Goal: Complete application form: Complete application form

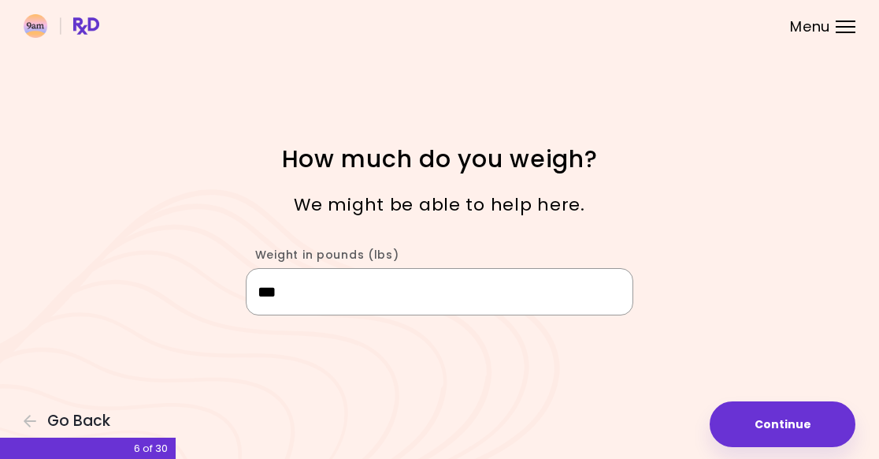
click at [334, 301] on input "***" at bounding box center [440, 291] width 388 height 47
type input "***"
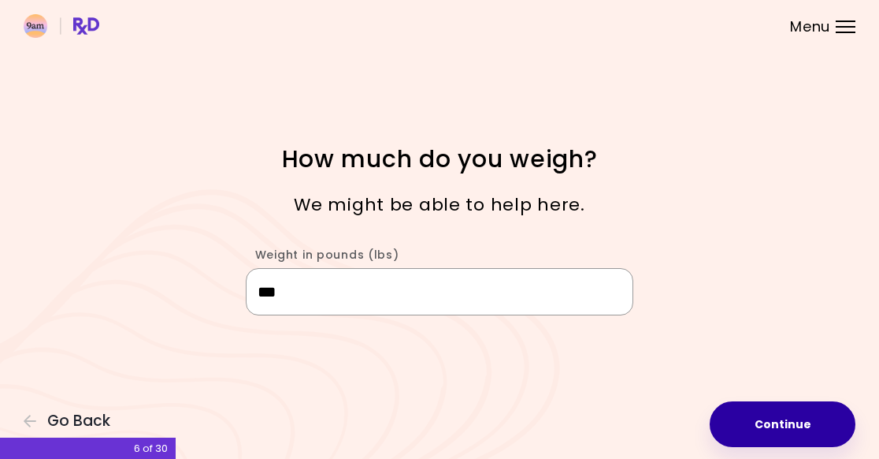
click at [783, 421] on button "Continue" at bounding box center [783, 424] width 146 height 46
select select "****"
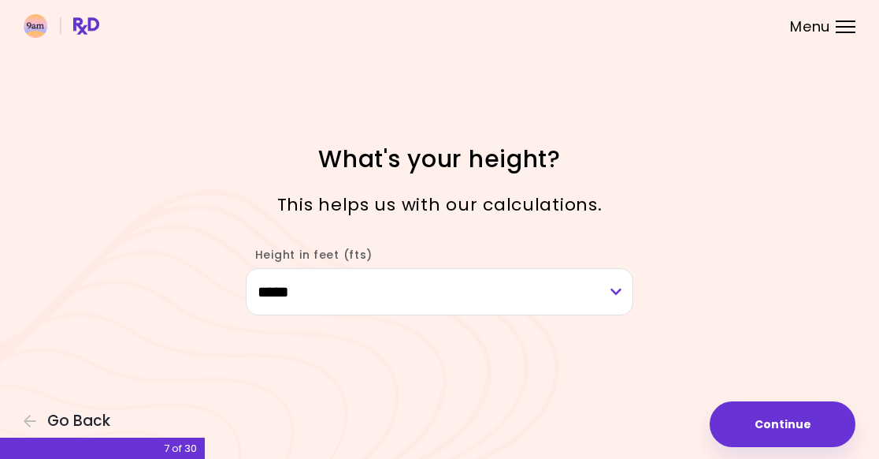
click at [797, 419] on button "Continue" at bounding box center [783, 424] width 146 height 46
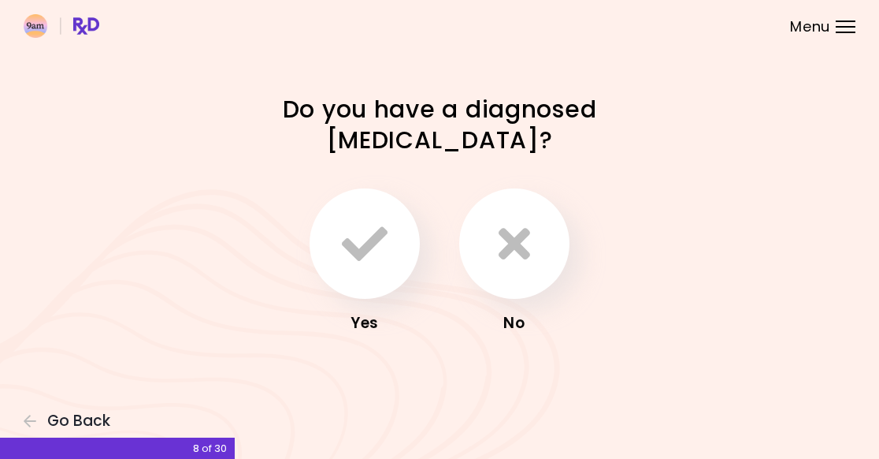
click at [530, 243] on button "button" at bounding box center [514, 243] width 110 height 110
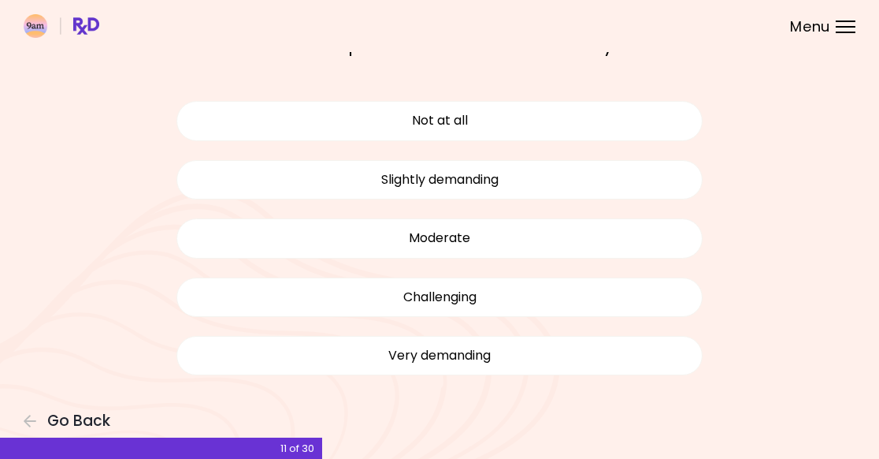
scroll to position [101, 0]
click at [243, 119] on button "Not at all" at bounding box center [439, 121] width 526 height 39
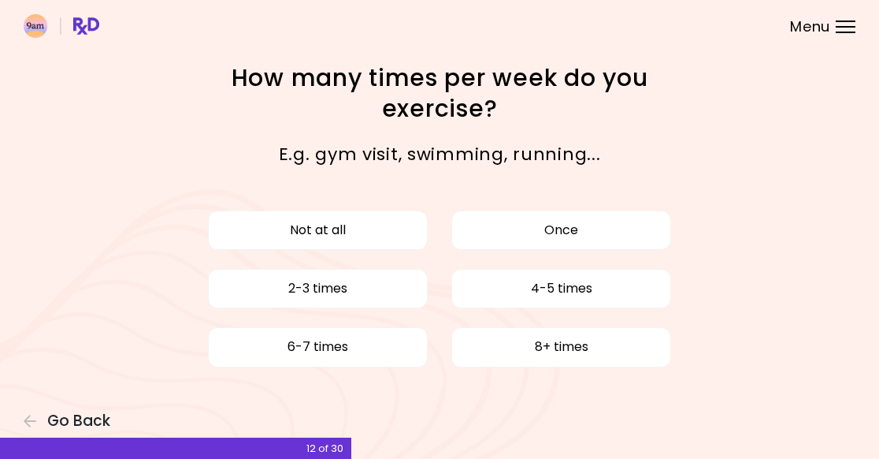
click at [613, 232] on button "Once" at bounding box center [561, 229] width 220 height 39
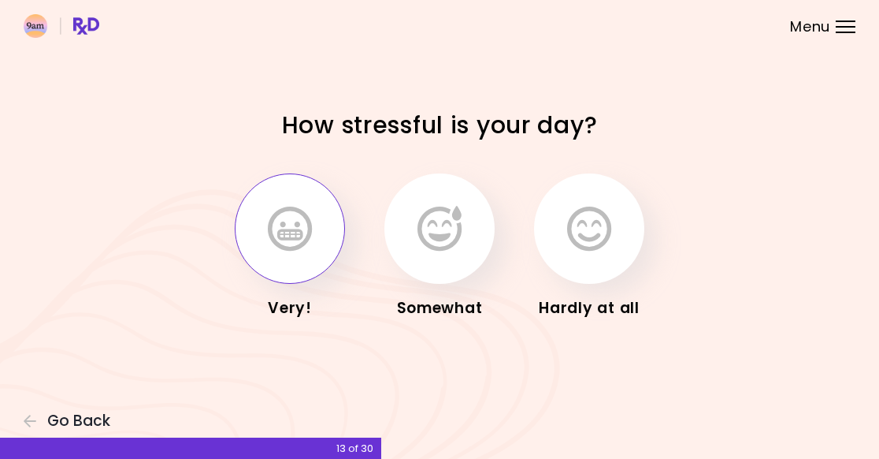
click at [287, 225] on icon "button" at bounding box center [290, 229] width 44 height 46
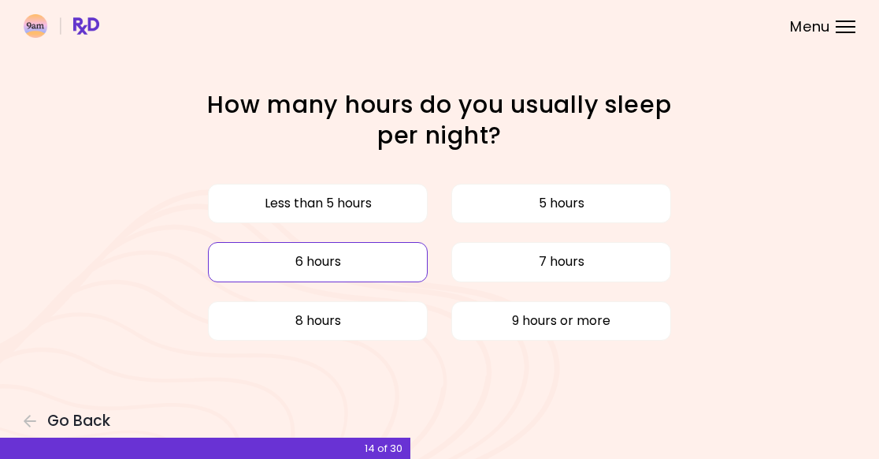
click at [280, 261] on button "6 hours" at bounding box center [318, 261] width 220 height 39
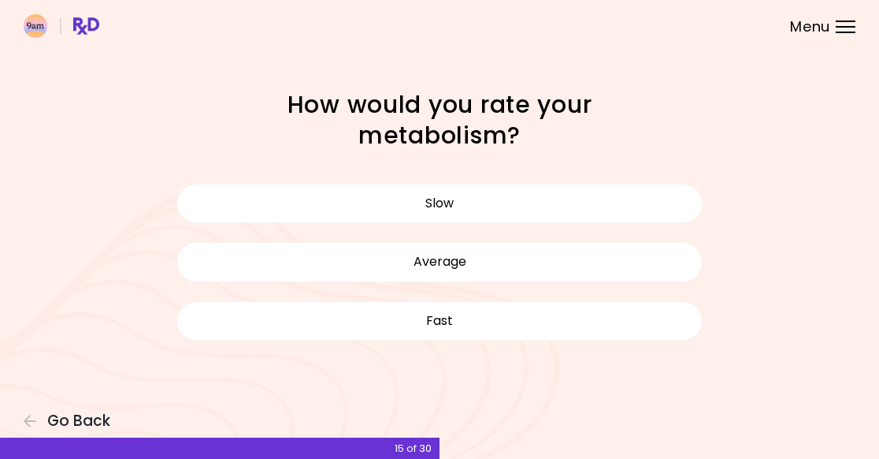
click at [312, 259] on button "Average" at bounding box center [439, 261] width 526 height 39
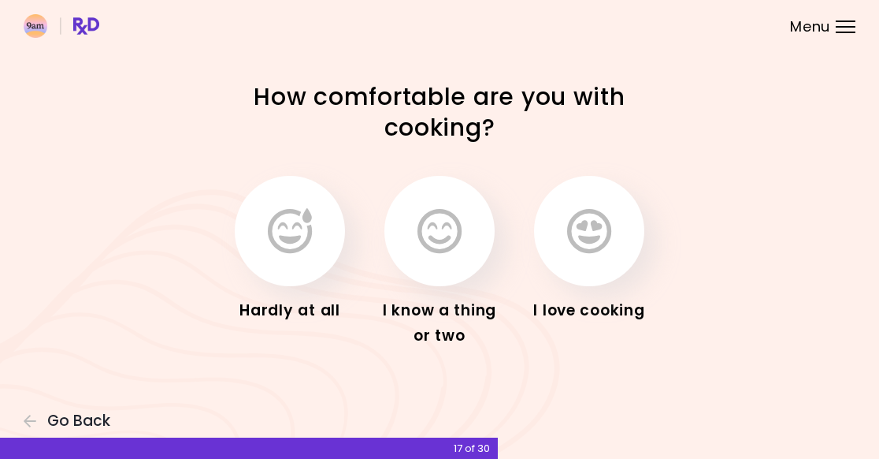
click at [606, 236] on icon "button" at bounding box center [589, 231] width 44 height 46
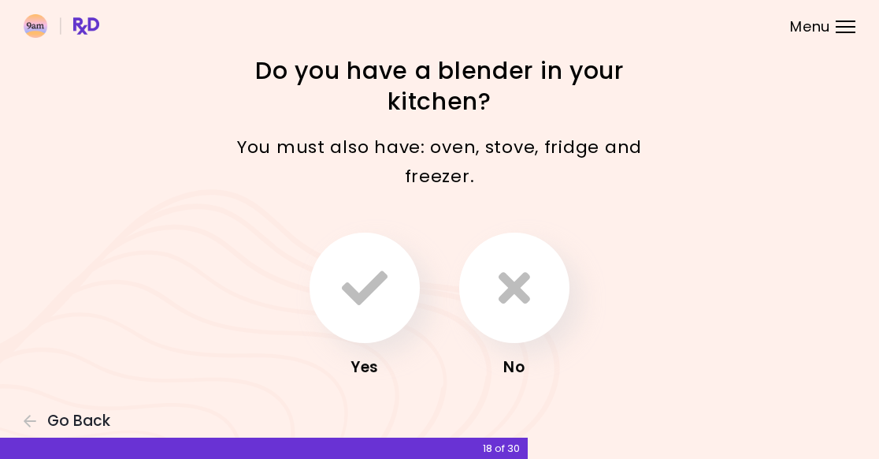
click at [360, 285] on icon "button" at bounding box center [365, 288] width 46 height 46
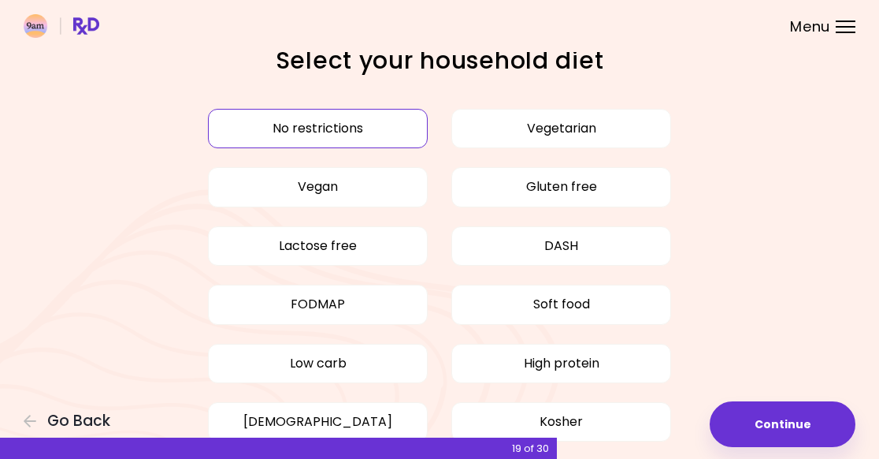
scroll to position [9, 0]
click at [245, 124] on button "No restrictions" at bounding box center [318, 129] width 220 height 39
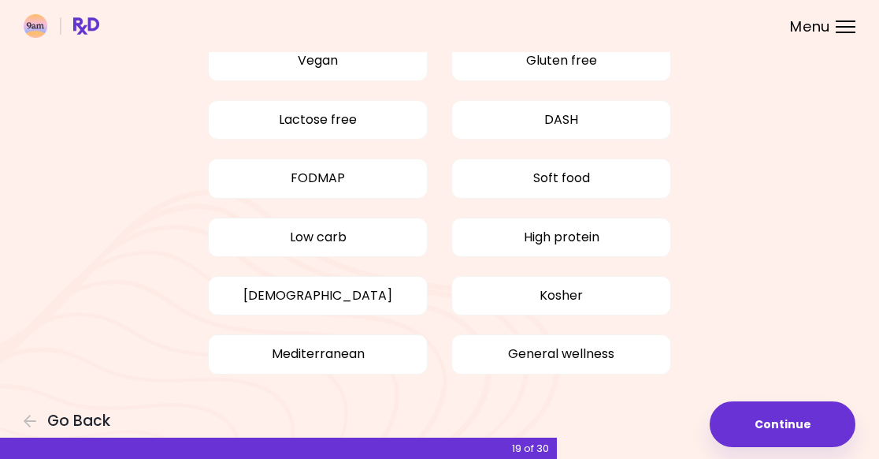
scroll to position [134, 0]
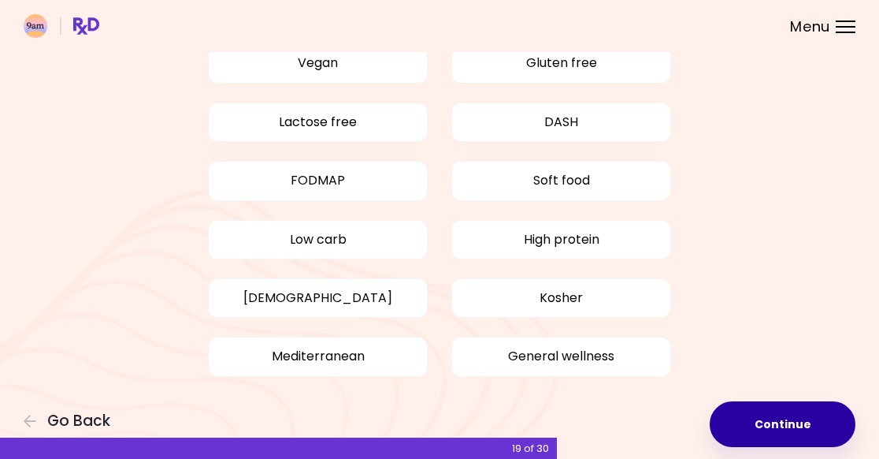
click at [808, 430] on button "Continue" at bounding box center [783, 424] width 146 height 46
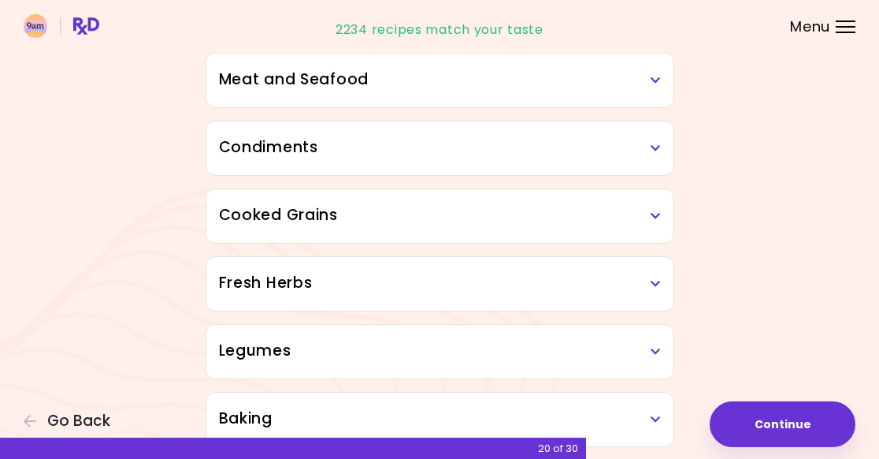
scroll to position [441, 0]
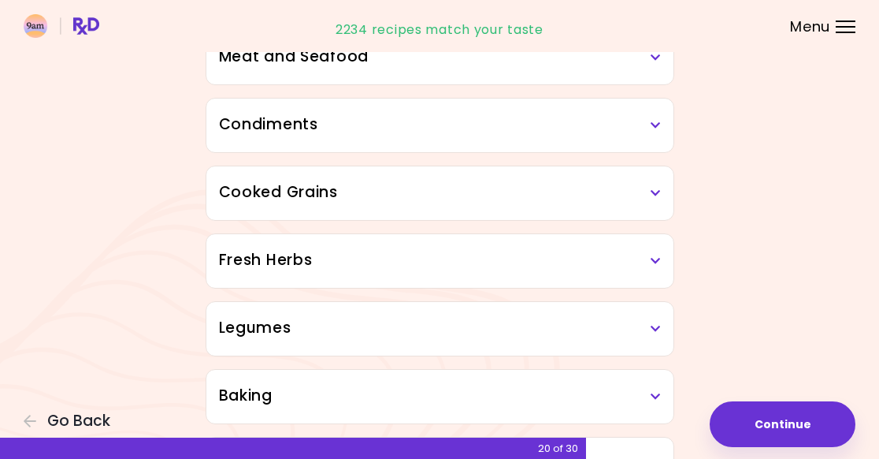
click at [253, 186] on h3 "Cooked Grains" at bounding box center [440, 192] width 442 height 23
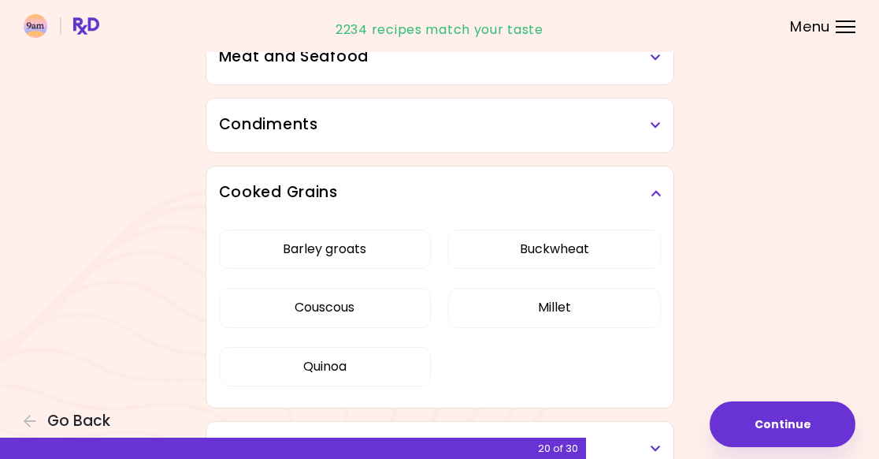
click at [249, 188] on h3 "Cooked Grains" at bounding box center [440, 192] width 442 height 23
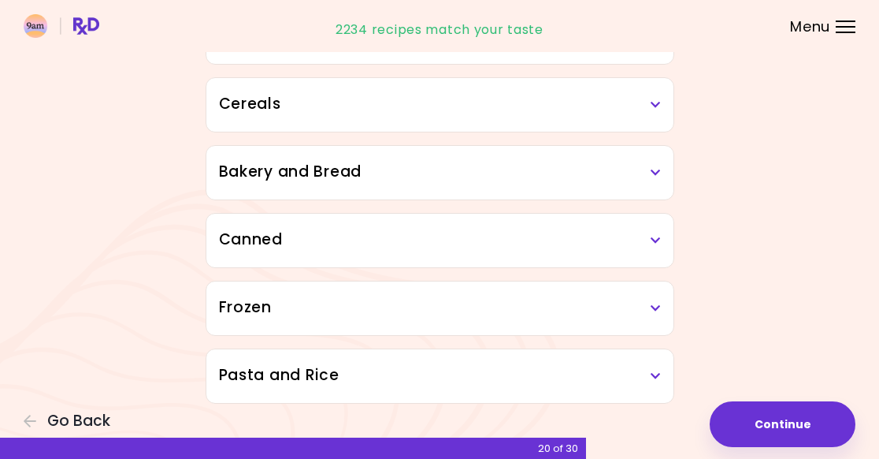
scroll to position [868, 0]
click at [249, 304] on h3 "Frozen" at bounding box center [440, 307] width 442 height 23
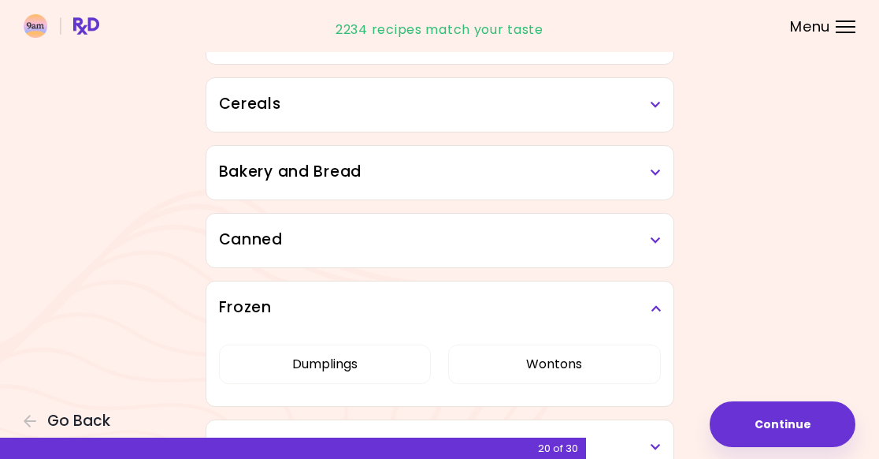
click at [243, 293] on div "Frozen" at bounding box center [439, 308] width 467 height 54
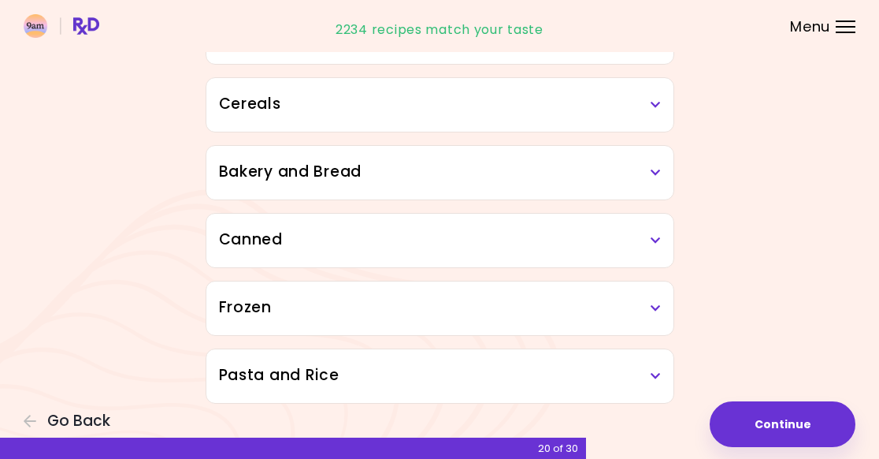
click at [247, 228] on h3 "Canned" at bounding box center [440, 239] width 442 height 23
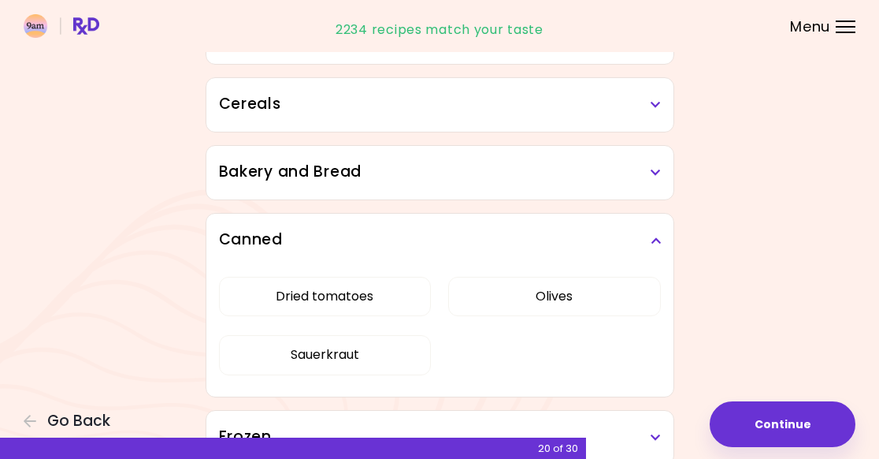
click at [245, 235] on h3 "Canned" at bounding box center [440, 239] width 442 height 23
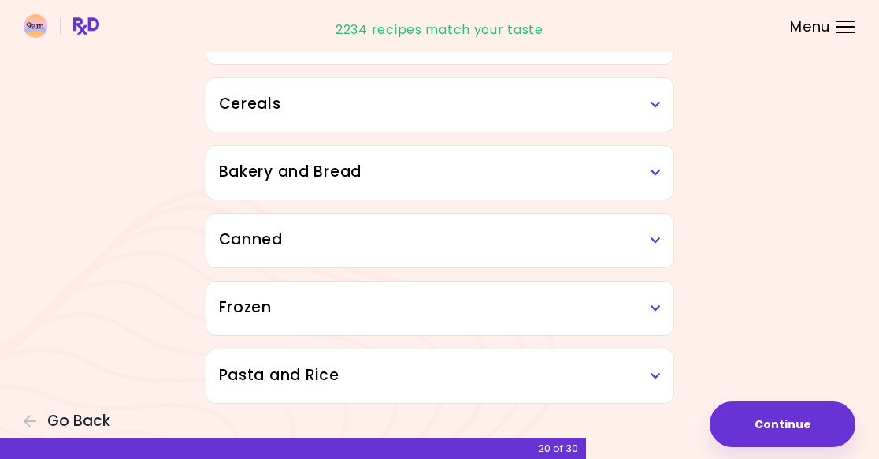
click at [247, 162] on h3 "Bakery and Bread" at bounding box center [440, 172] width 442 height 23
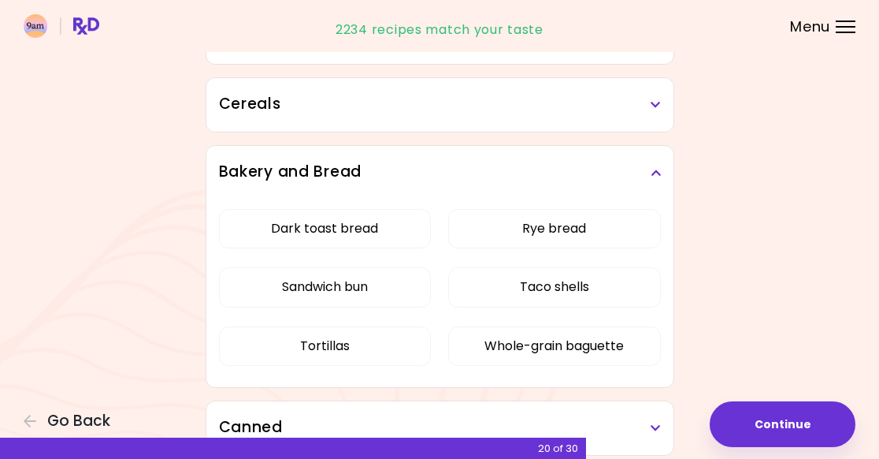
click at [243, 165] on h3 "Bakery and Bread" at bounding box center [440, 172] width 442 height 23
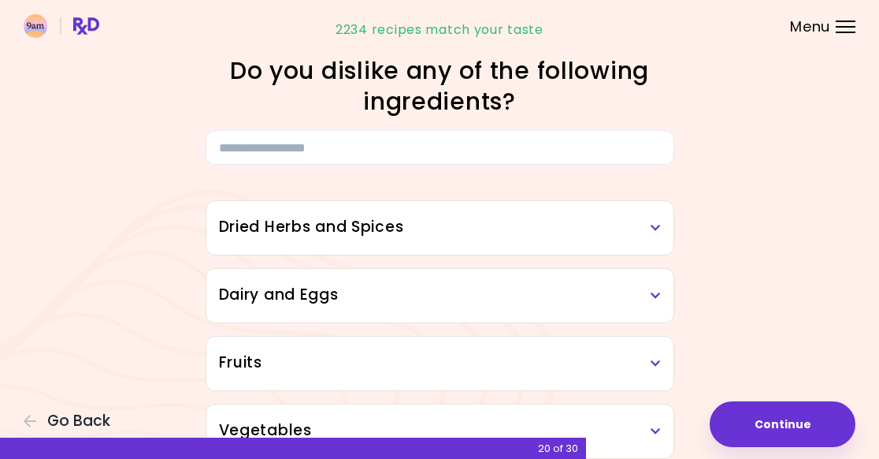
scroll to position [0, 0]
click at [247, 225] on h3 "Dried Herbs and Spices" at bounding box center [440, 227] width 442 height 23
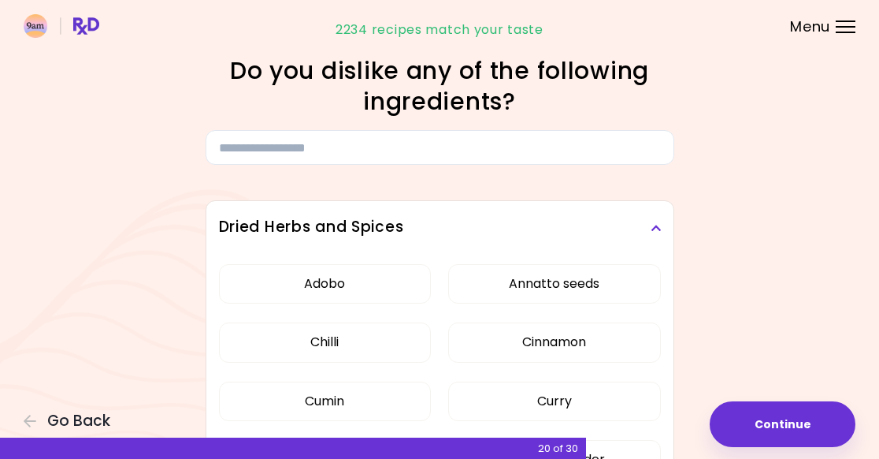
click at [245, 220] on h3 "Dried Herbs and Spices" at bounding box center [440, 227] width 442 height 23
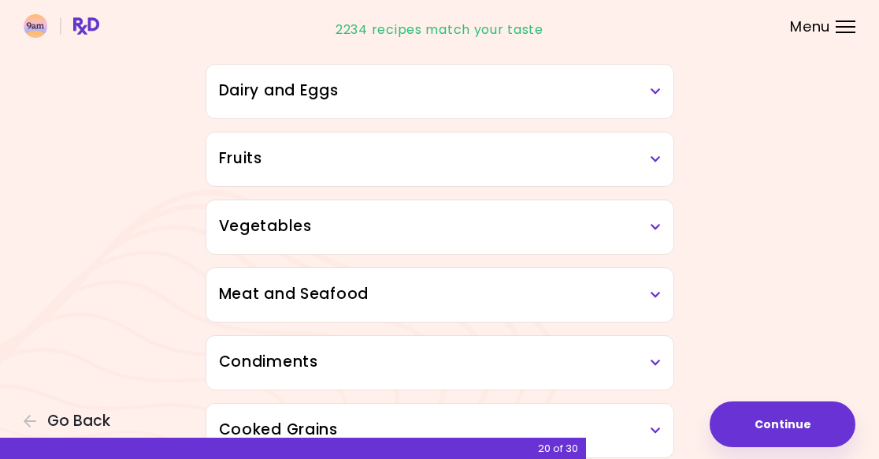
scroll to position [205, 0]
click at [232, 152] on h3 "Fruits" at bounding box center [440, 158] width 442 height 23
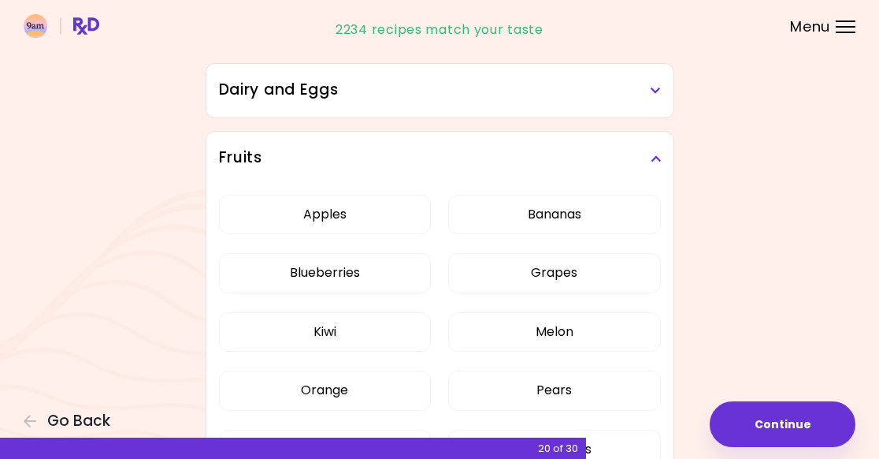
click at [236, 150] on h3 "Fruits" at bounding box center [440, 158] width 442 height 23
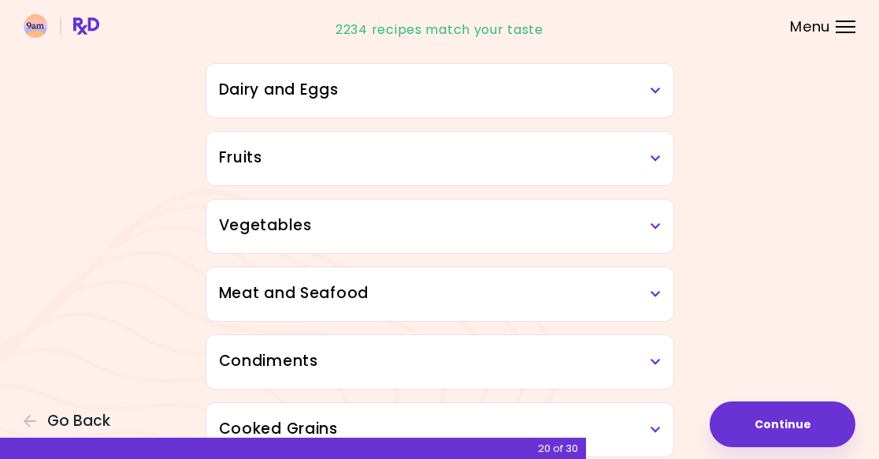
click at [242, 289] on h3 "Meat and Seafood" at bounding box center [440, 293] width 442 height 23
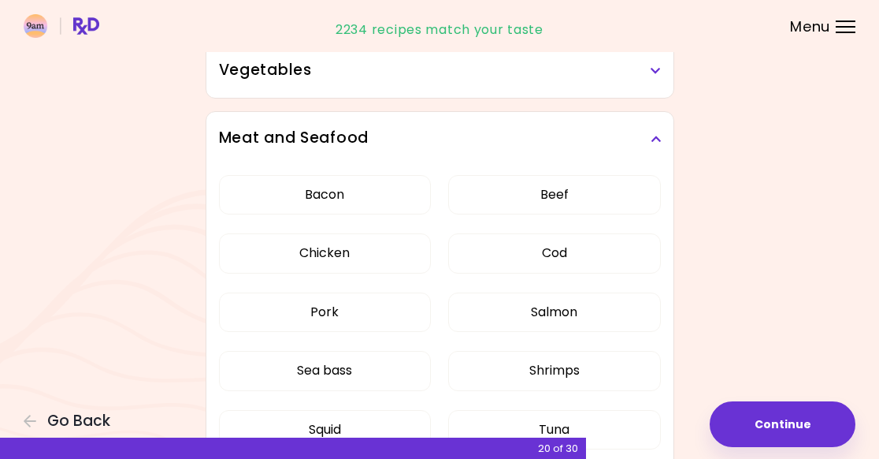
scroll to position [390, 0]
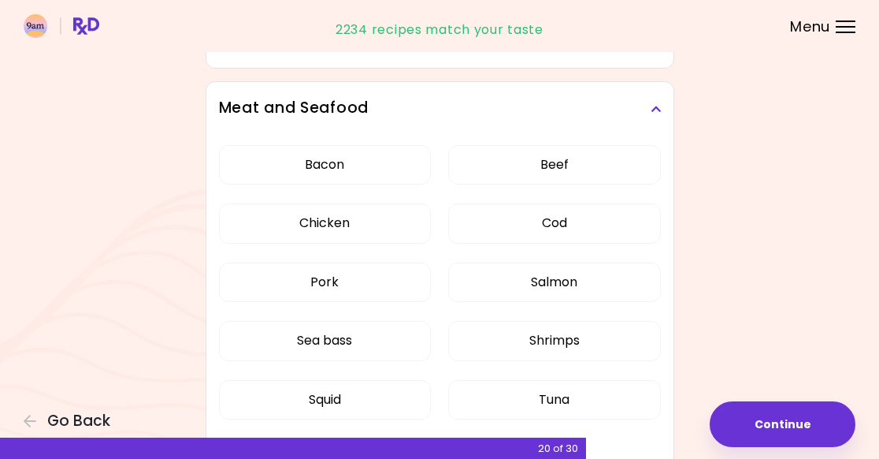
click at [247, 108] on h3 "Meat and Seafood" at bounding box center [440, 108] width 442 height 23
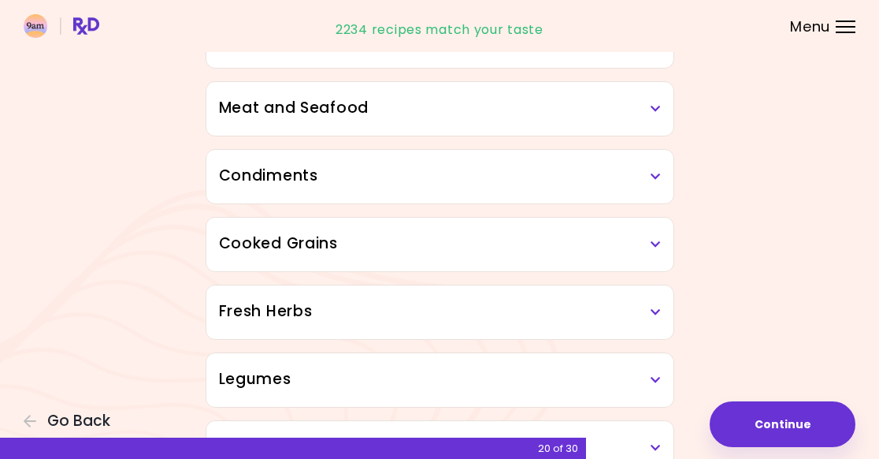
click at [238, 103] on h3 "Meat and Seafood" at bounding box center [440, 108] width 442 height 23
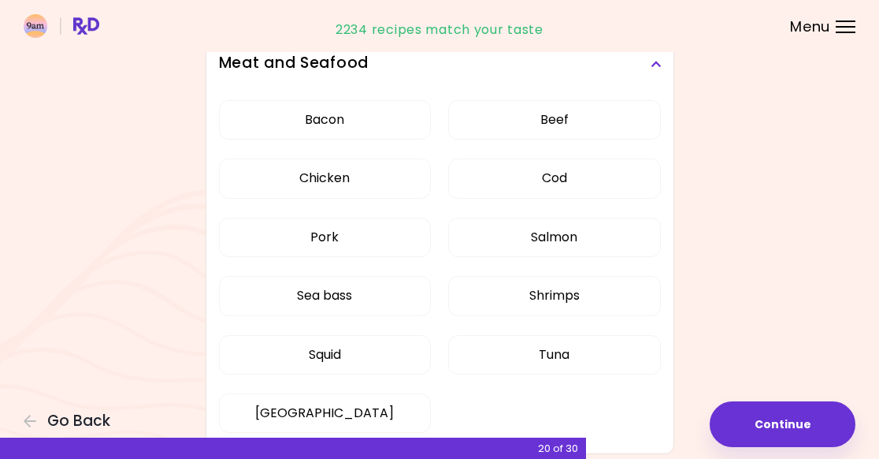
scroll to position [411, 0]
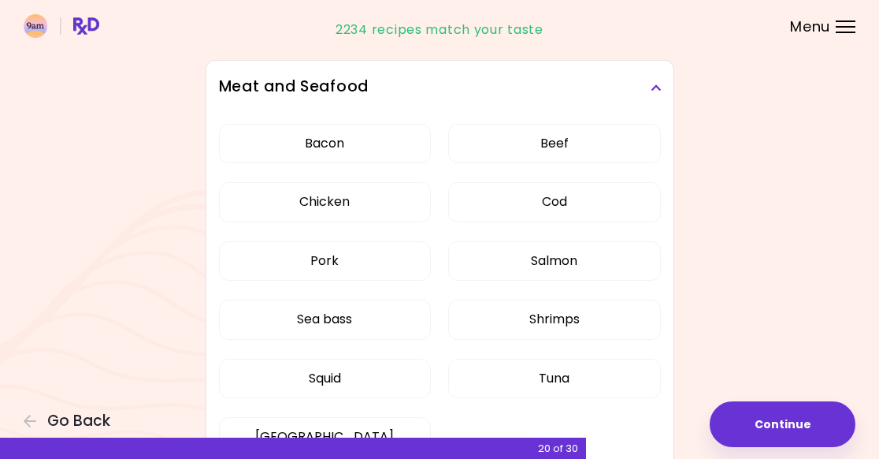
click at [241, 86] on h3 "Meat and Seafood" at bounding box center [440, 87] width 442 height 23
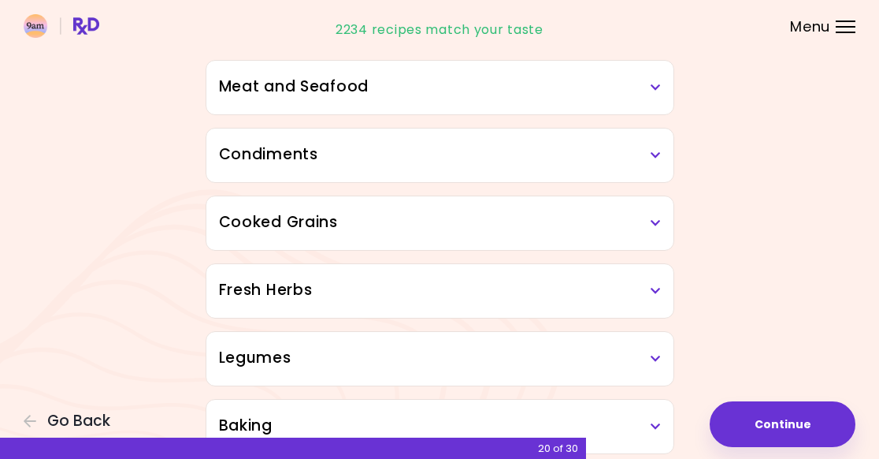
click at [248, 216] on h3 "Cooked Grains" at bounding box center [440, 222] width 442 height 23
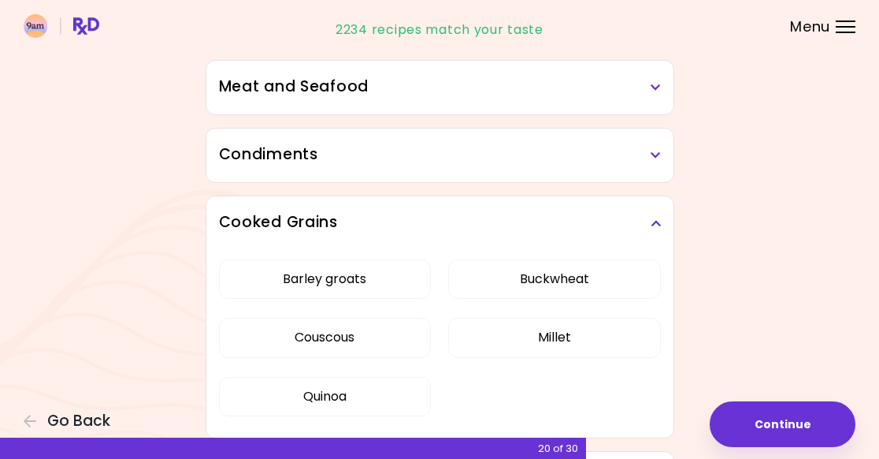
click at [247, 218] on h3 "Cooked Grains" at bounding box center [440, 222] width 442 height 23
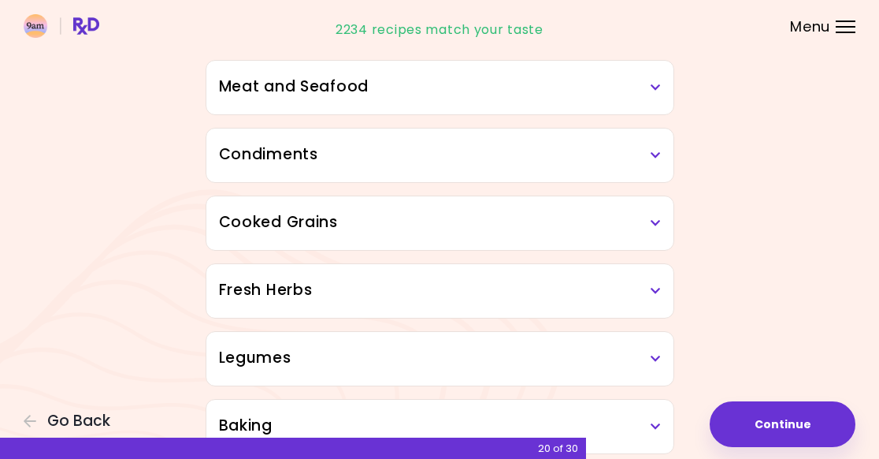
click at [266, 296] on h3 "Fresh Herbs" at bounding box center [440, 290] width 442 height 23
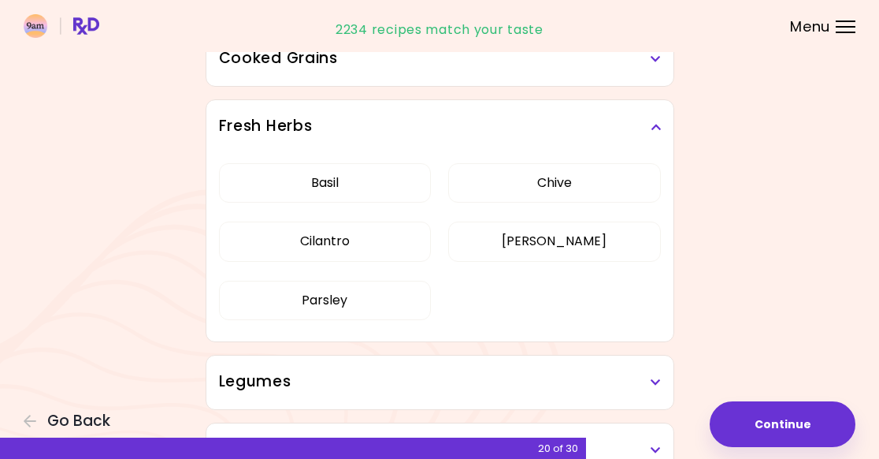
scroll to position [577, 0]
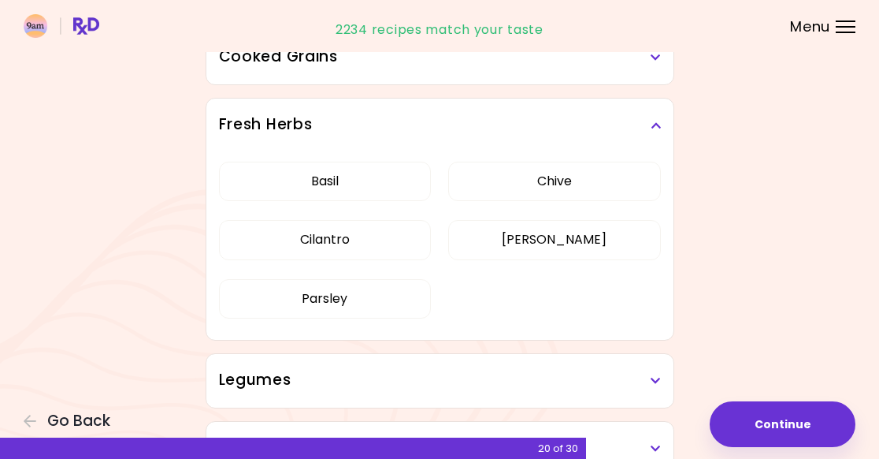
click at [243, 119] on h3 "Fresh Herbs" at bounding box center [440, 124] width 442 height 23
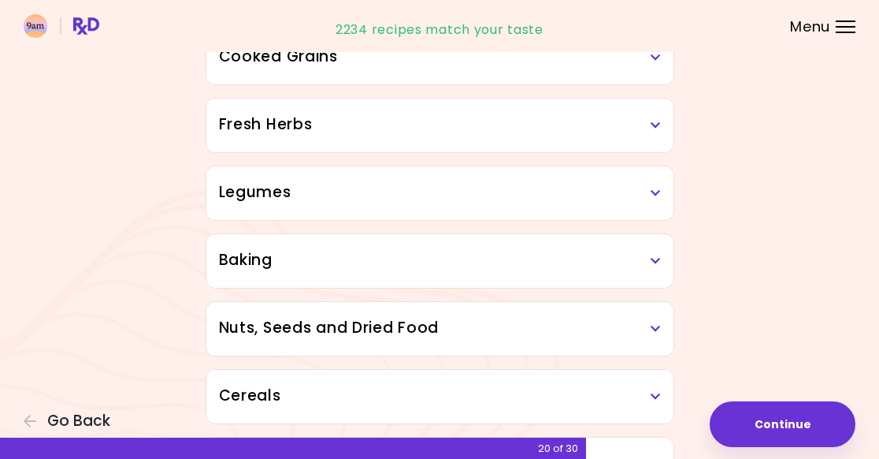
click at [244, 60] on h3 "Cooked Grains" at bounding box center [440, 57] width 442 height 23
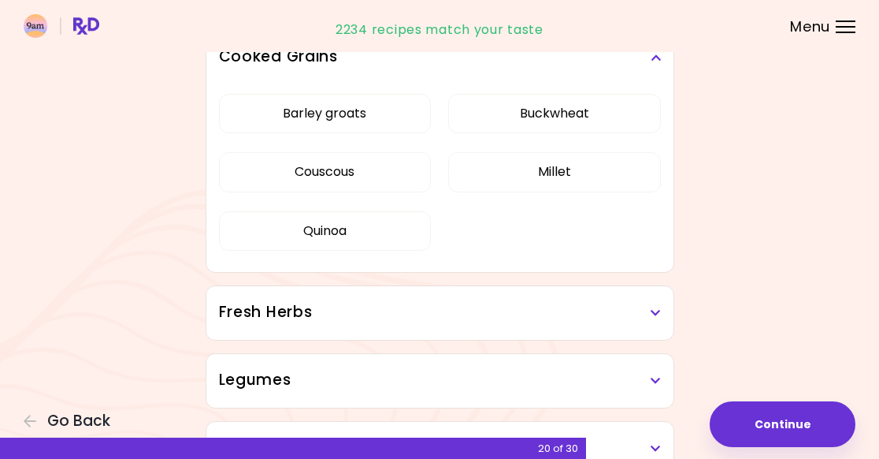
click at [249, 60] on h3 "Cooked Grains" at bounding box center [440, 57] width 442 height 23
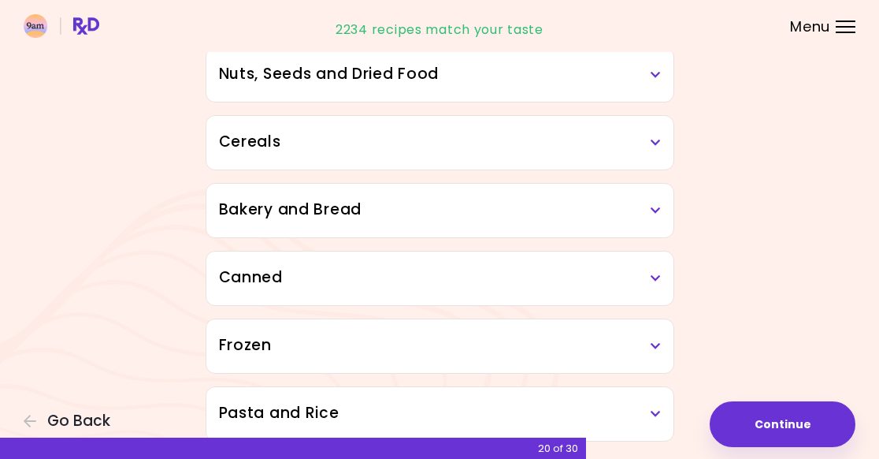
scroll to position [836, 0]
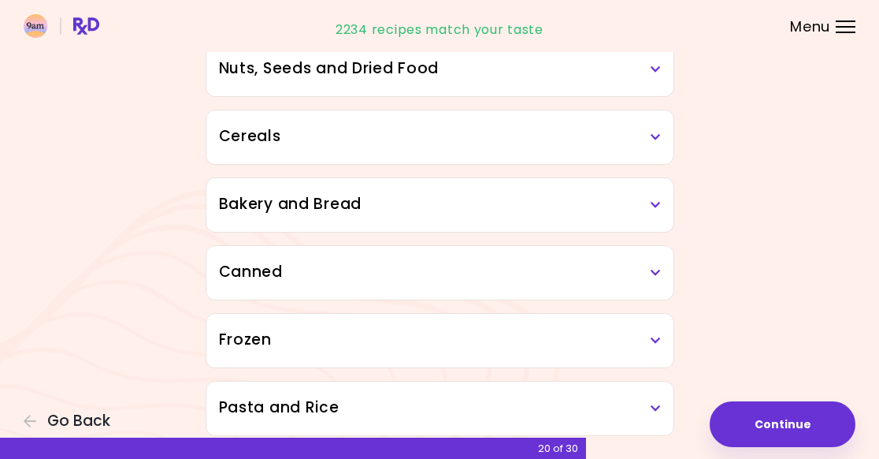
click at [238, 132] on h3 "Cereals" at bounding box center [440, 136] width 442 height 23
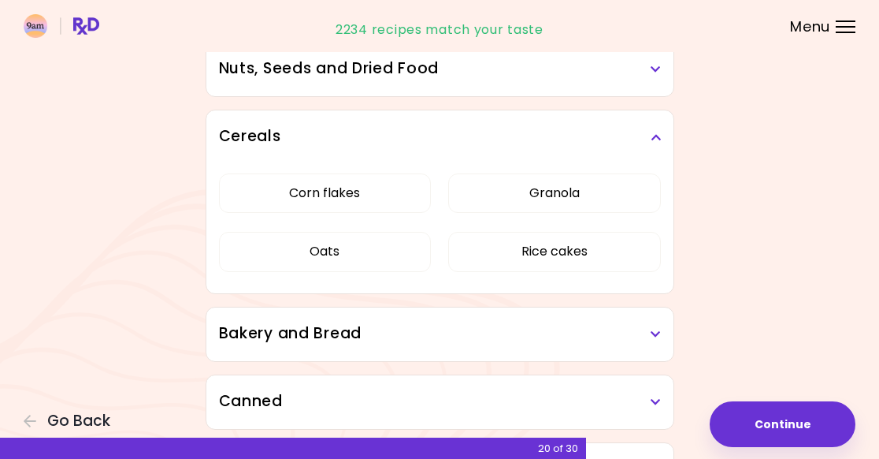
click at [243, 127] on h3 "Cereals" at bounding box center [440, 136] width 442 height 23
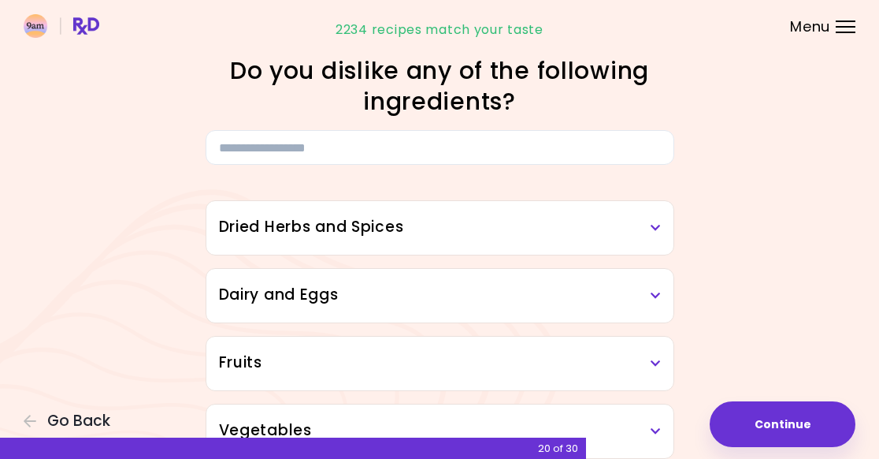
scroll to position [0, 0]
click at [801, 422] on button "Continue" at bounding box center [783, 424] width 146 height 46
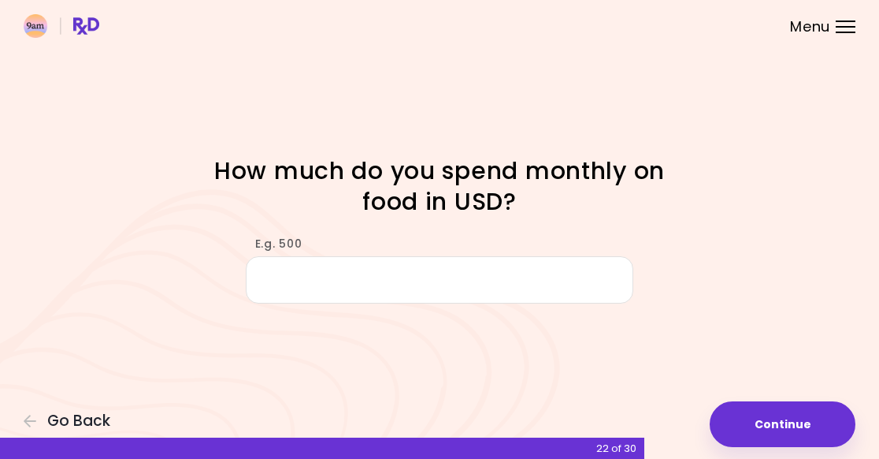
click at [289, 274] on input "E.g. 500" at bounding box center [440, 279] width 388 height 47
